Goal: Use online tool/utility: Utilize a website feature to perform a specific function

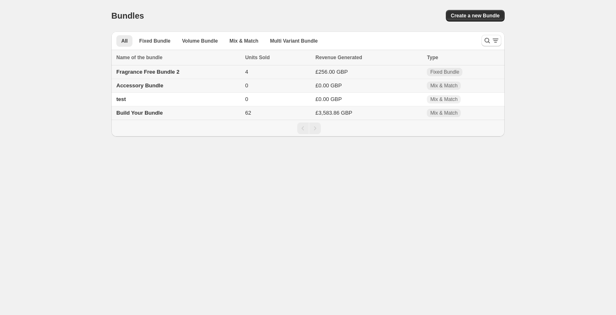
click at [150, 70] on span "Fragrance Free Bundle 2" at bounding box center [147, 72] width 63 height 6
click at [126, 114] on span "Build Your Bundle" at bounding box center [139, 113] width 46 height 6
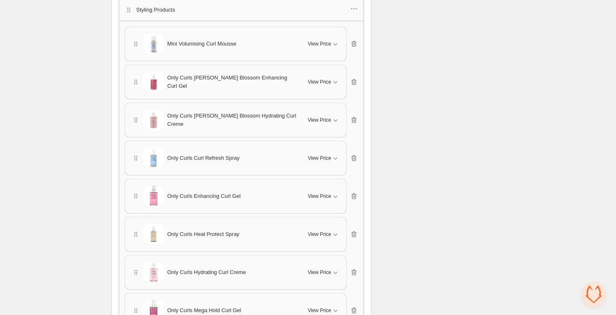
scroll to position [407, 0]
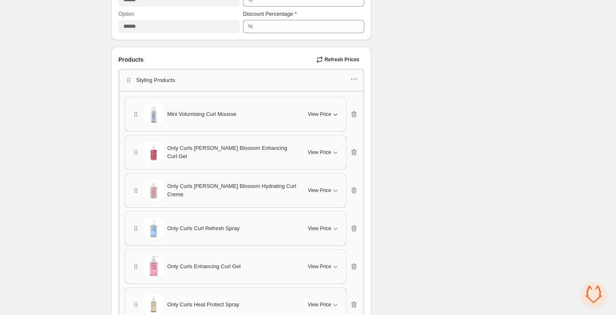
click at [331, 111] on span "View Price" at bounding box center [319, 114] width 23 height 7
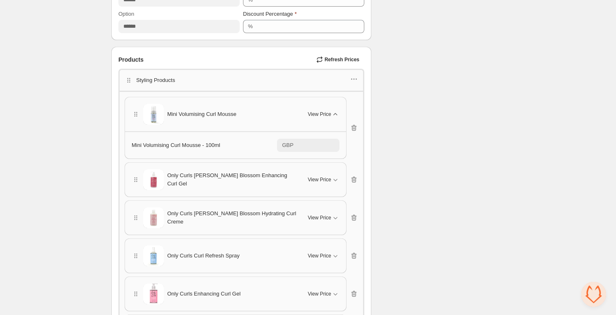
click at [331, 111] on span "View Price" at bounding box center [319, 114] width 23 height 7
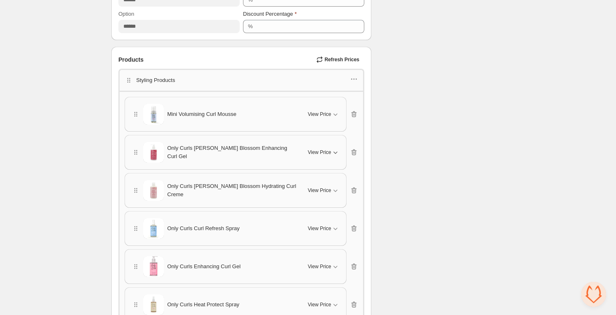
click at [329, 149] on span "View Price" at bounding box center [319, 152] width 23 height 7
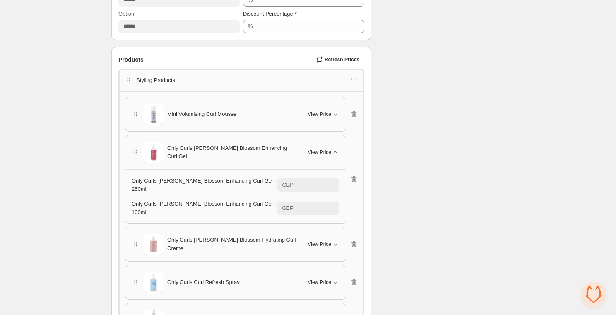
click at [329, 149] on span "View Price" at bounding box center [319, 152] width 23 height 7
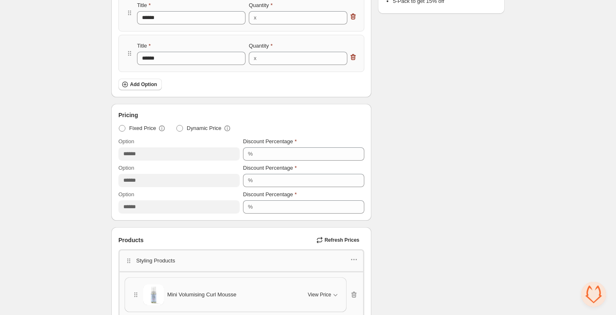
scroll to position [0, 0]
